Goal: Task Accomplishment & Management: Manage account settings

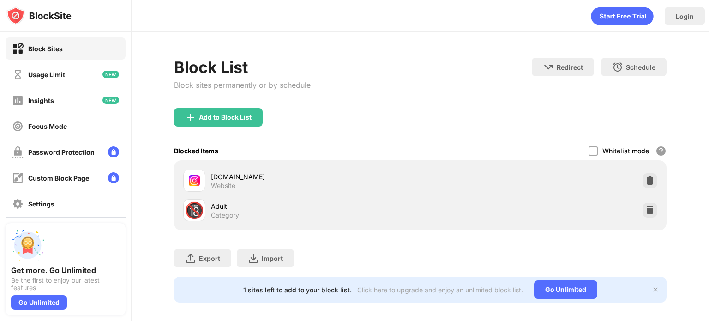
click at [212, 123] on div "Add to Block List" at bounding box center [218, 117] width 89 height 18
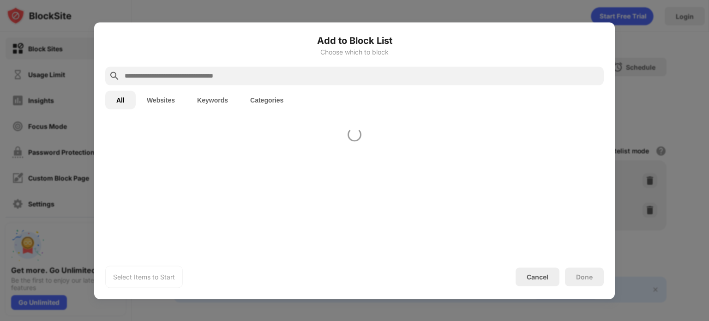
click at [215, 110] on div "All Websites Keywords Categories" at bounding box center [354, 100] width 499 height 30
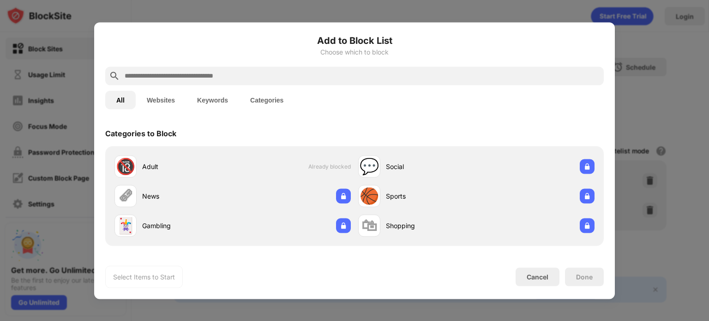
click at [267, 75] on input "text" at bounding box center [362, 75] width 477 height 11
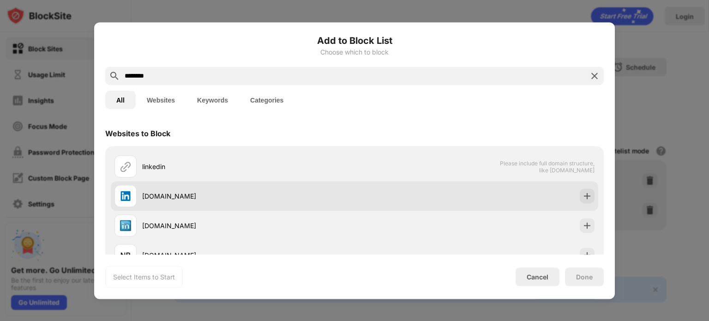
type input "********"
click at [396, 202] on div "[DOMAIN_NAME]" at bounding box center [355, 196] width 488 height 30
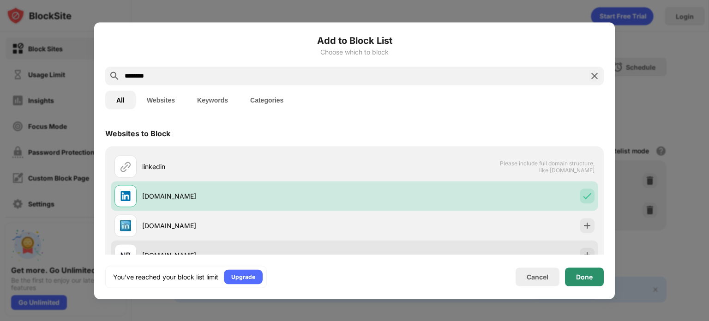
drag, startPoint x: 574, startPoint y: 282, endPoint x: 569, endPoint y: 245, distance: 37.7
click at [574, 282] on div "Done" at bounding box center [584, 276] width 39 height 18
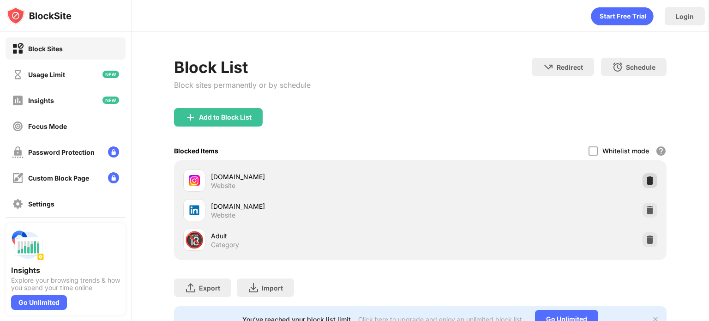
click at [646, 176] on img at bounding box center [650, 180] width 9 height 9
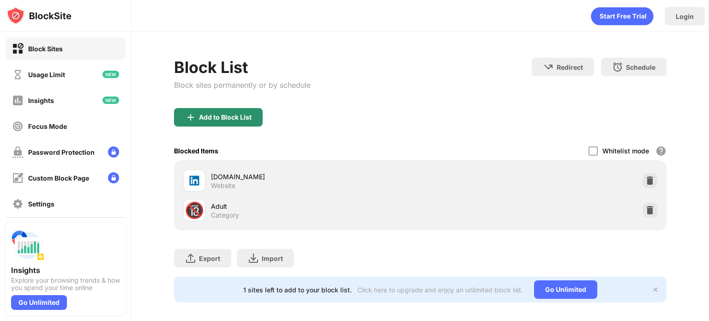
click at [256, 115] on div "Add to Block List" at bounding box center [218, 117] width 89 height 18
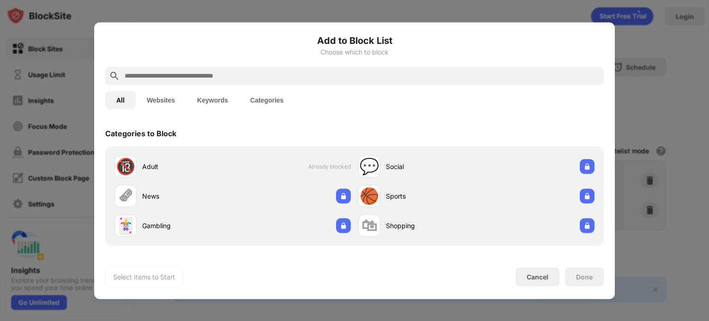
click at [165, 98] on button "Websites" at bounding box center [161, 100] width 50 height 18
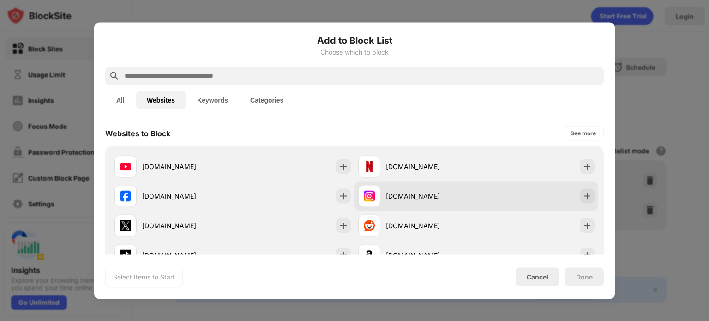
click at [492, 203] on div "[DOMAIN_NAME]" at bounding box center [477, 196] width 244 height 30
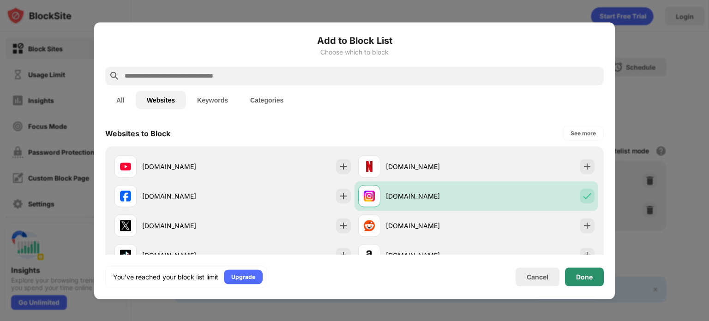
click at [587, 274] on div "Done" at bounding box center [584, 276] width 17 height 7
